Goal: Task Accomplishment & Management: Manage account settings

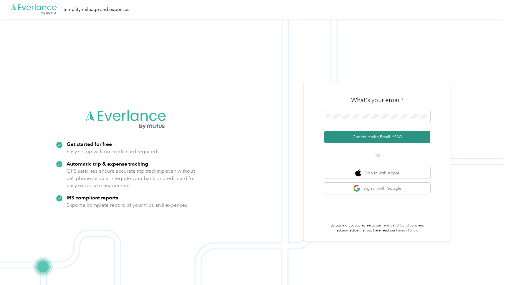
click at [376, 137] on button "Continue with Email / SSO" at bounding box center [377, 137] width 106 height 12
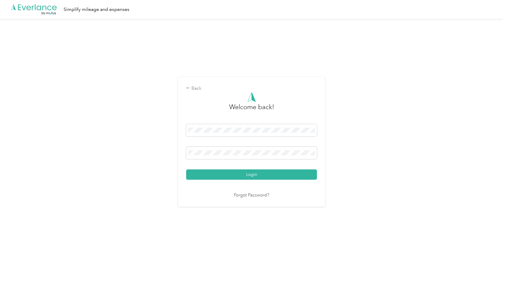
click at [257, 168] on div "Login" at bounding box center [251, 152] width 131 height 56
click at [257, 178] on button "Login" at bounding box center [251, 175] width 131 height 10
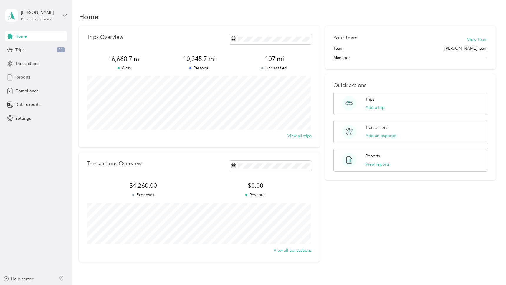
click at [31, 76] on div "Reports" at bounding box center [36, 77] width 62 height 11
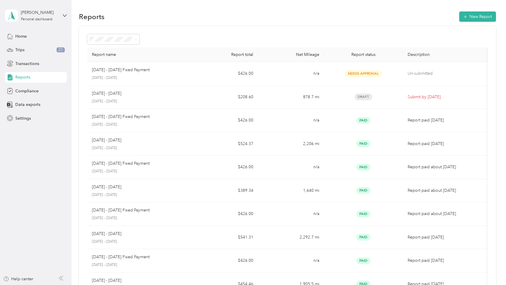
click at [202, 32] on div "Report name Report total Net Mileage Report status Description [DATE] - [DATE] …" at bounding box center [287, 173] width 417 height 295
click at [475, 13] on button "New Report" at bounding box center [477, 16] width 37 height 10
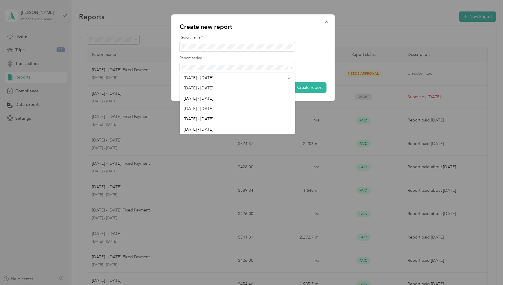
click at [319, 69] on div at bounding box center [253, 67] width 147 height 9
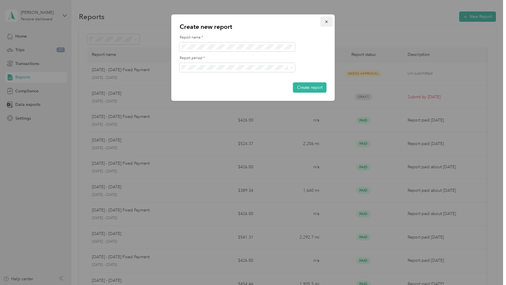
click at [325, 21] on icon "button" at bounding box center [327, 22] width 4 height 4
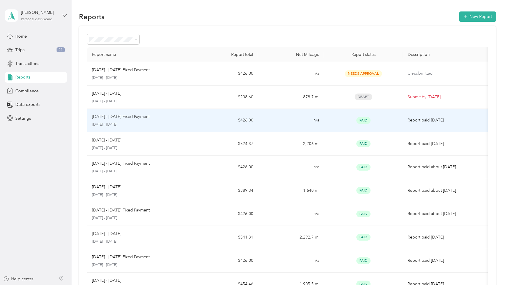
click at [123, 120] on p "[DATE] - [DATE] Fixed Payment" at bounding box center [121, 117] width 58 height 6
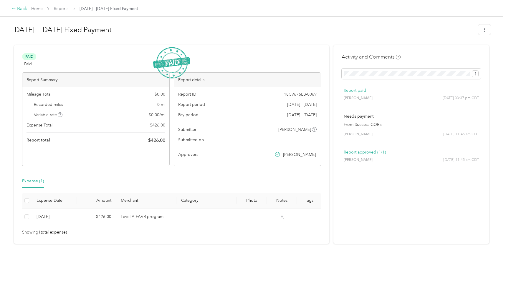
click at [13, 9] on icon at bounding box center [14, 8] width 4 height 4
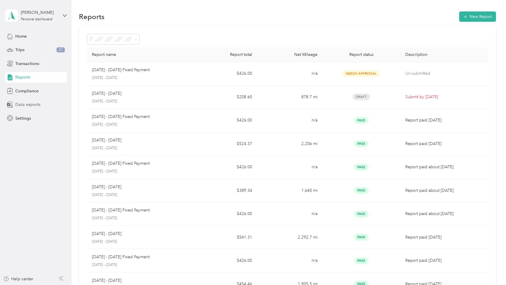
click at [34, 105] on span "Data exports" at bounding box center [27, 105] width 25 height 6
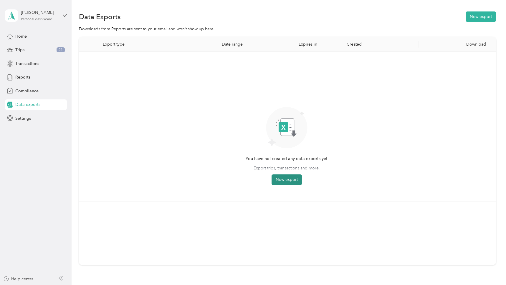
click at [291, 182] on button "New export" at bounding box center [286, 180] width 30 height 11
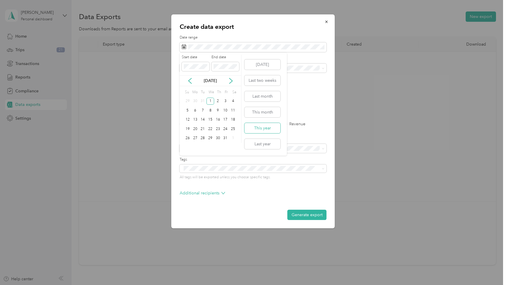
click at [274, 130] on button "This year" at bounding box center [262, 128] width 36 height 10
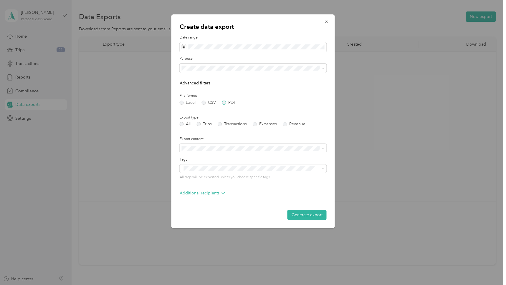
click at [226, 103] on label "PDF" at bounding box center [229, 103] width 14 height 4
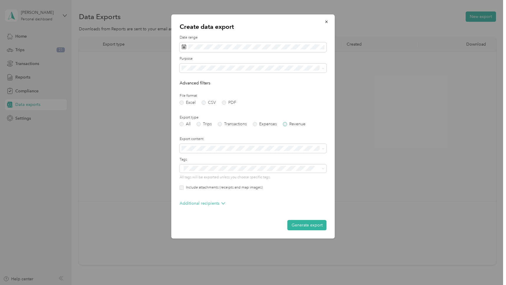
click at [287, 124] on label "Revenue" at bounding box center [294, 124] width 22 height 4
click at [213, 204] on p "Additional recipients" at bounding box center [203, 204] width 46 height 6
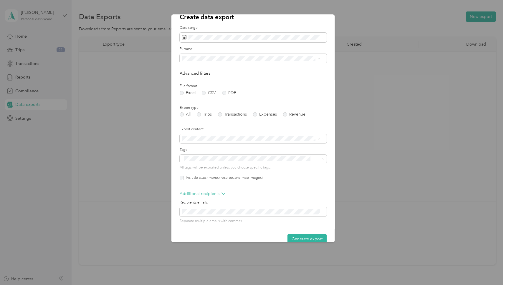
scroll to position [20, 0]
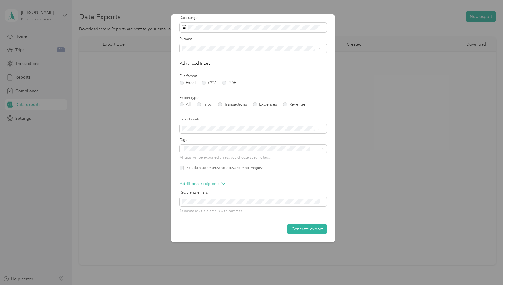
click at [298, 230] on button "Generate export" at bounding box center [306, 229] width 39 height 10
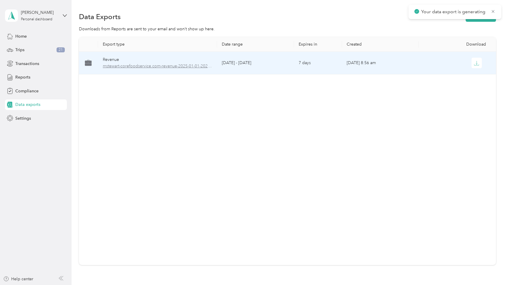
click at [144, 63] on span "mstewart-corefoodservice.com-revenue-2025-01-01-2025-12-31.pdf" at bounding box center [158, 66] width 110 height 6
click at [173, 66] on span "mstewart-corefoodservice.com-revenue-2025-01-01-2025-12-31.pdf" at bounding box center [158, 66] width 110 height 6
click at [113, 59] on div "Revenue" at bounding box center [158, 60] width 110 height 6
click at [474, 63] on icon "button" at bounding box center [476, 63] width 5 height 5
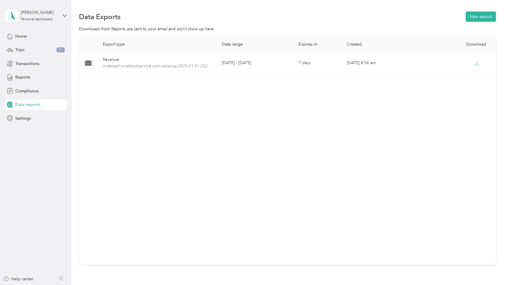
drag, startPoint x: 245, startPoint y: 44, endPoint x: 248, endPoint y: 41, distance: 3.8
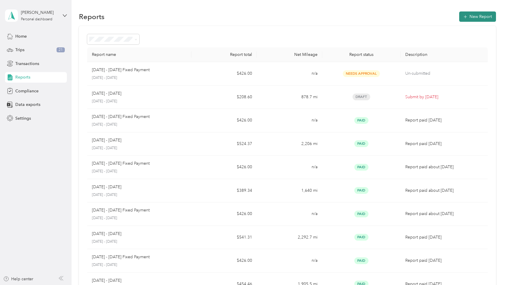
click at [479, 14] on button "New Report" at bounding box center [477, 16] width 37 height 10
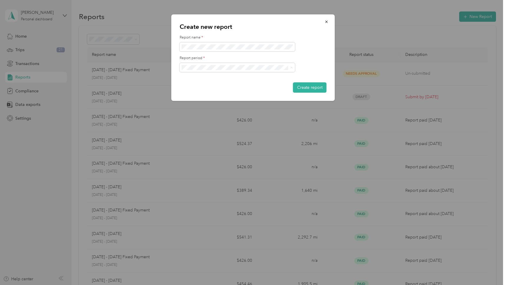
click at [289, 31] on div "Create new report Report name * Report period * Create report" at bounding box center [252, 57] width 163 height 87
click at [304, 89] on button "Create report" at bounding box center [310, 87] width 34 height 10
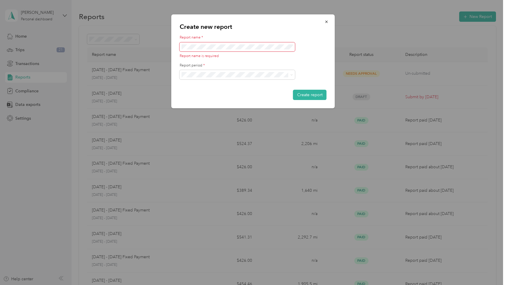
click at [231, 42] on div "Report name * Report name is required" at bounding box center [253, 47] width 147 height 24
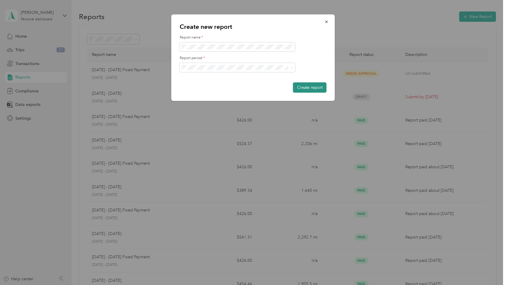
click at [310, 86] on button "Create report" at bounding box center [310, 87] width 34 height 10
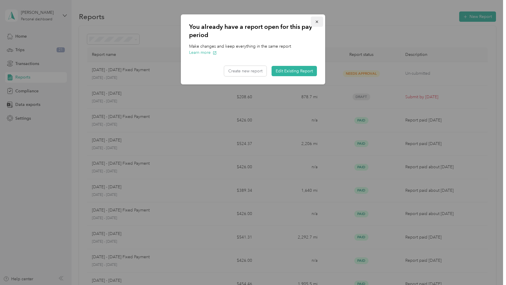
click at [318, 20] on icon "button" at bounding box center [317, 22] width 4 height 4
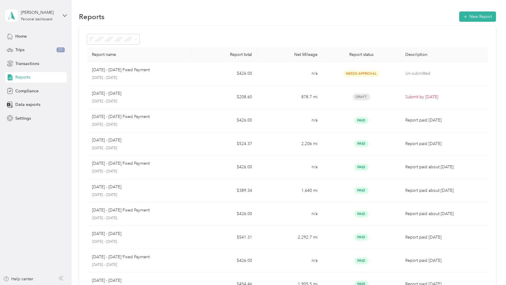
click at [498, 17] on div "Reports New Report Report name Report total Net Mileage Report status Descripti…" at bounding box center [287, 176] width 431 height 353
click at [486, 17] on button "New Report" at bounding box center [477, 16] width 37 height 10
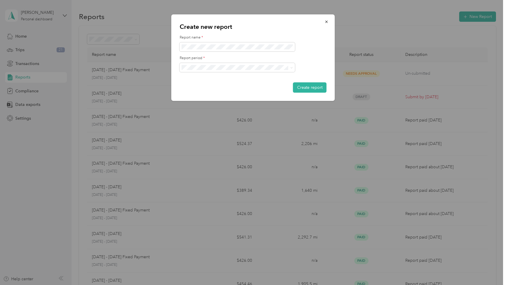
click at [304, 59] on label "Report period *" at bounding box center [253, 58] width 147 height 5
click at [324, 60] on label "Report period *" at bounding box center [253, 58] width 147 height 5
click at [325, 20] on icon "button" at bounding box center [327, 22] width 4 height 4
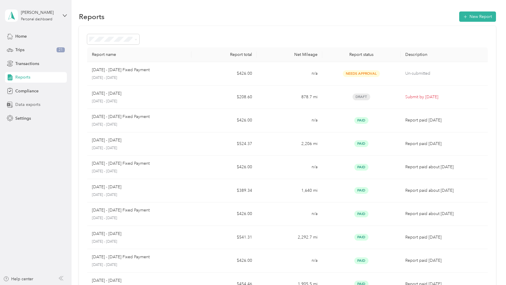
click at [33, 104] on span "Data exports" at bounding box center [27, 105] width 25 height 6
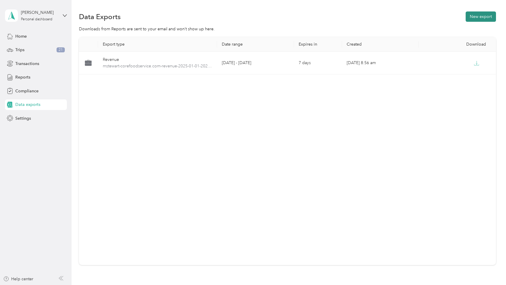
click at [481, 19] on button "New export" at bounding box center [481, 16] width 30 height 10
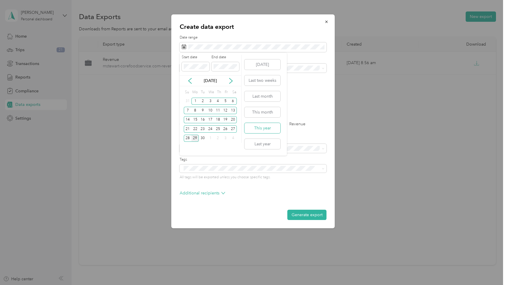
click at [256, 127] on button "This year" at bounding box center [262, 128] width 36 height 10
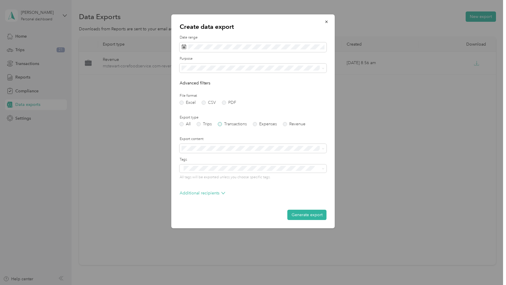
click at [221, 125] on label "Transactions" at bounding box center [232, 124] width 29 height 4
click at [256, 124] on label "Expenses" at bounding box center [265, 124] width 24 height 4
click at [232, 122] on label "Transactions" at bounding box center [232, 124] width 29 height 4
click at [226, 121] on div "Export type All Trips Transactions Expenses Revenue" at bounding box center [253, 120] width 147 height 11
click at [299, 214] on button "Generate export" at bounding box center [306, 215] width 39 height 10
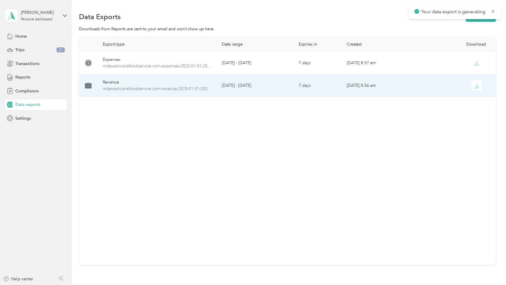
click at [427, 90] on div at bounding box center [456, 85] width 67 height 11
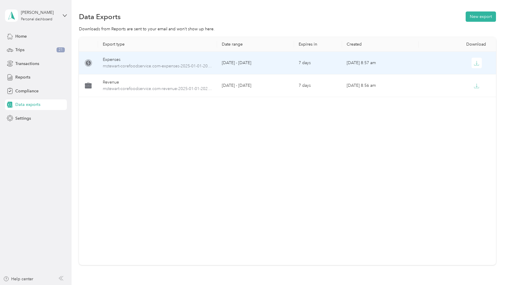
click at [476, 69] on td at bounding box center [457, 63] width 77 height 23
click at [477, 65] on icon "button" at bounding box center [476, 63] width 5 height 5
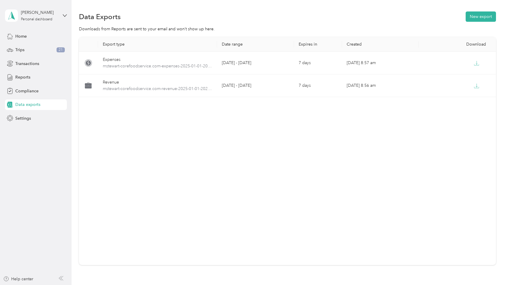
click at [47, 103] on div "Data exports" at bounding box center [36, 105] width 62 height 11
click at [29, 105] on span "Data exports" at bounding box center [27, 105] width 25 height 6
click at [479, 14] on button "New export" at bounding box center [481, 16] width 30 height 10
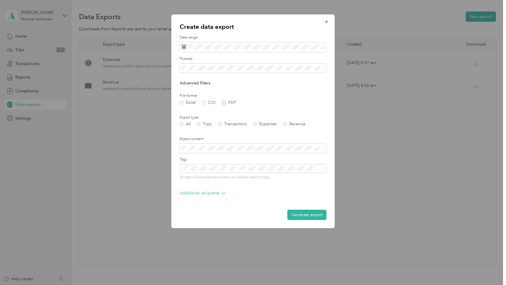
click at [226, 101] on label "PDF" at bounding box center [229, 103] width 14 height 4
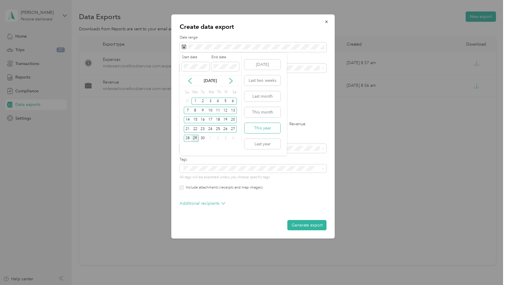
click at [264, 128] on button "This year" at bounding box center [262, 128] width 36 height 10
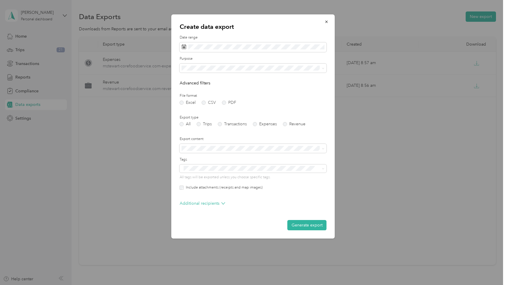
click at [235, 135] on form "Date range Purpose Advanced filters File format Excel CSV PDF Export type All T…" at bounding box center [253, 133] width 147 height 196
click at [311, 226] on button "Generate export" at bounding box center [306, 225] width 39 height 10
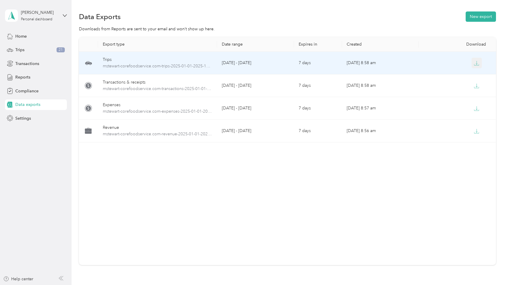
click at [475, 63] on icon "button" at bounding box center [476, 63] width 5 height 5
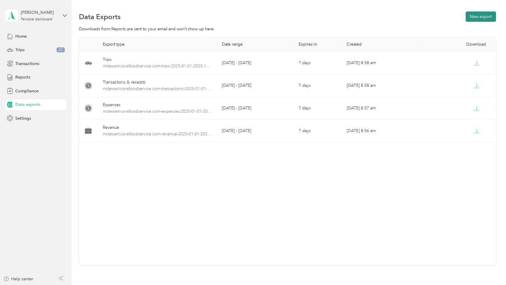
click at [474, 18] on button "New export" at bounding box center [481, 16] width 30 height 10
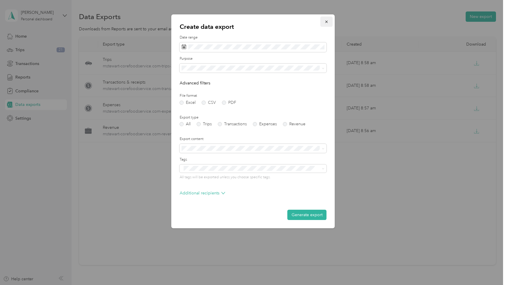
click at [325, 21] on icon "button" at bounding box center [327, 22] width 4 height 4
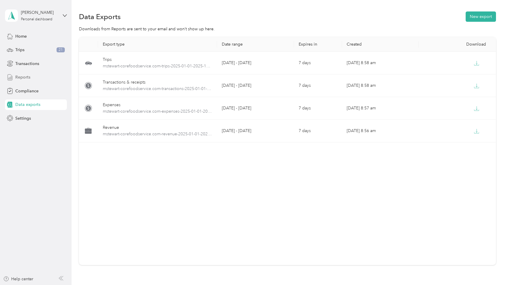
click at [26, 81] on div "Reports" at bounding box center [36, 77] width 62 height 11
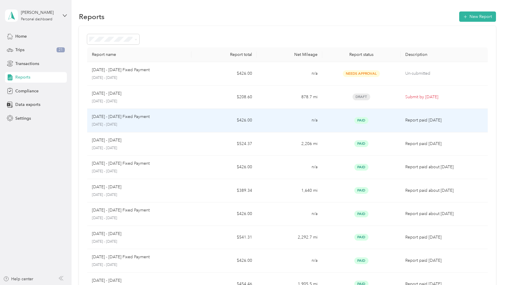
click at [118, 116] on p "[DATE] - [DATE] Fixed Payment" at bounding box center [121, 117] width 58 height 6
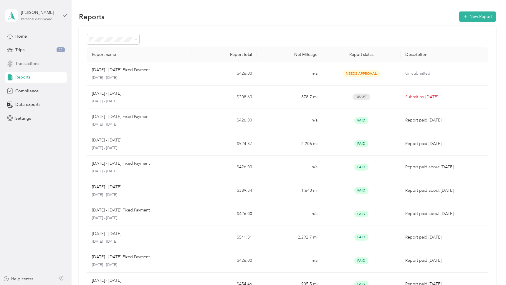
click at [29, 64] on span "Transactions" at bounding box center [27, 64] width 24 height 6
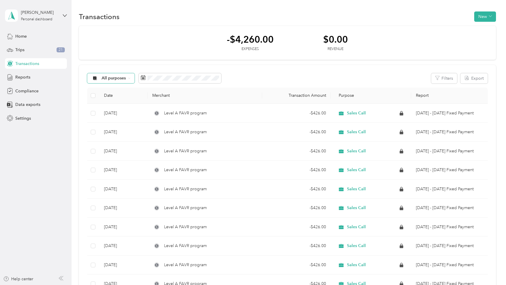
click at [123, 76] on span "All purposes" at bounding box center [114, 78] width 24 height 4
click at [236, 78] on div "All purposes Filters Export" at bounding box center [287, 78] width 400 height 10
click at [446, 79] on button "Filters" at bounding box center [444, 78] width 26 height 10
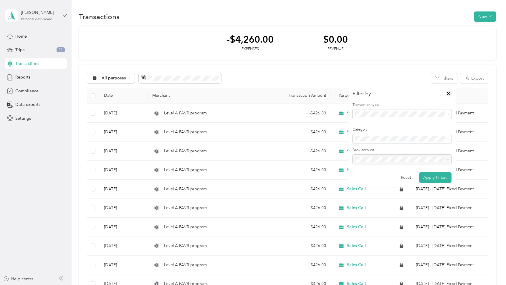
click at [451, 95] on icon "button" at bounding box center [449, 94] width 6 height 6
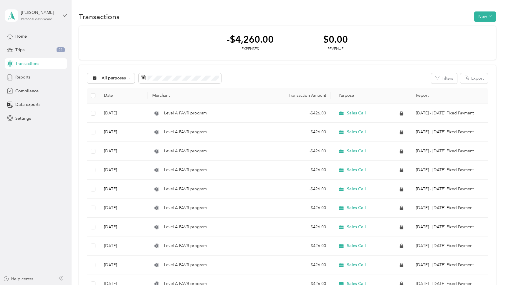
click at [26, 79] on span "Reports" at bounding box center [22, 77] width 15 height 6
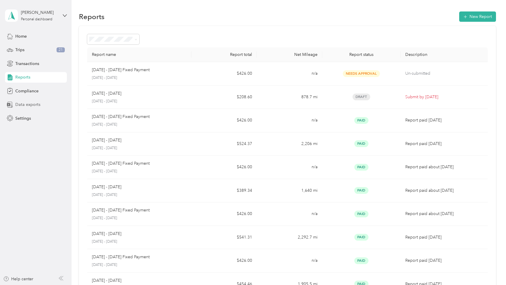
click at [24, 104] on span "Data exports" at bounding box center [27, 105] width 25 height 6
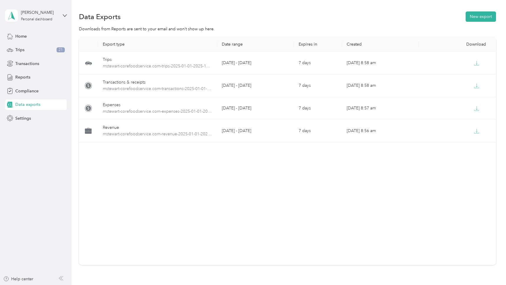
click at [336, 16] on div "Data Exports New export" at bounding box center [287, 16] width 417 height 12
click at [45, 34] on div "Home" at bounding box center [36, 36] width 62 height 11
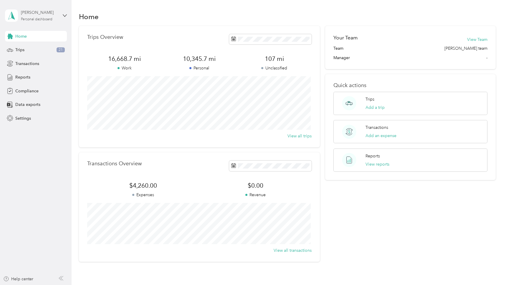
click at [52, 18] on div "Personal dashboard" at bounding box center [37, 20] width 32 height 4
click at [51, 18] on div "Personal dashboard" at bounding box center [37, 20] width 32 height 4
